Goal: Transaction & Acquisition: Book appointment/travel/reservation

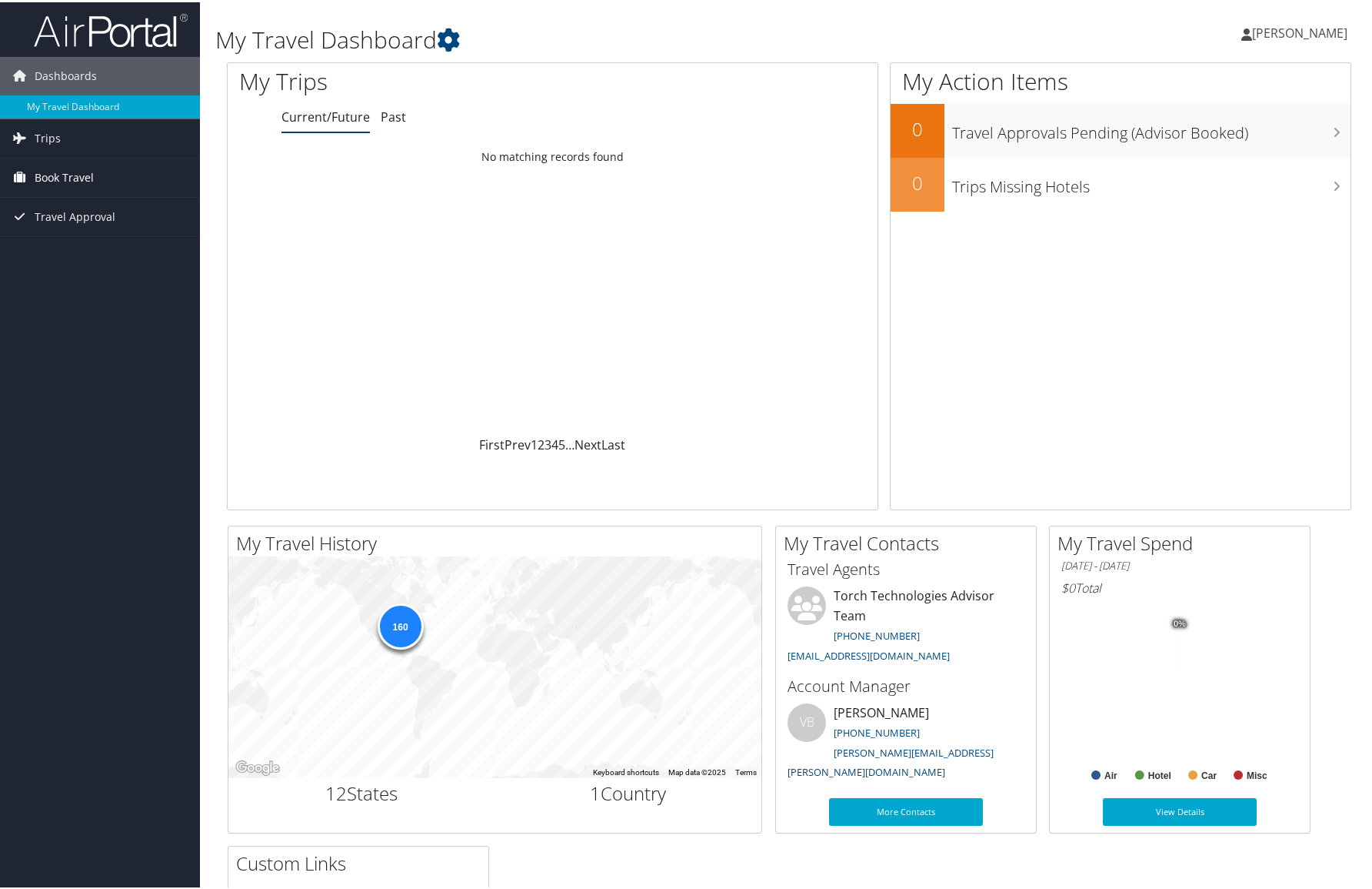
click at [63, 172] on span "Book Travel" at bounding box center [64, 175] width 59 height 39
click at [107, 251] on link "Book/Manage Online Trips" at bounding box center [100, 252] width 200 height 23
